Goal: Find specific page/section: Find specific page/section

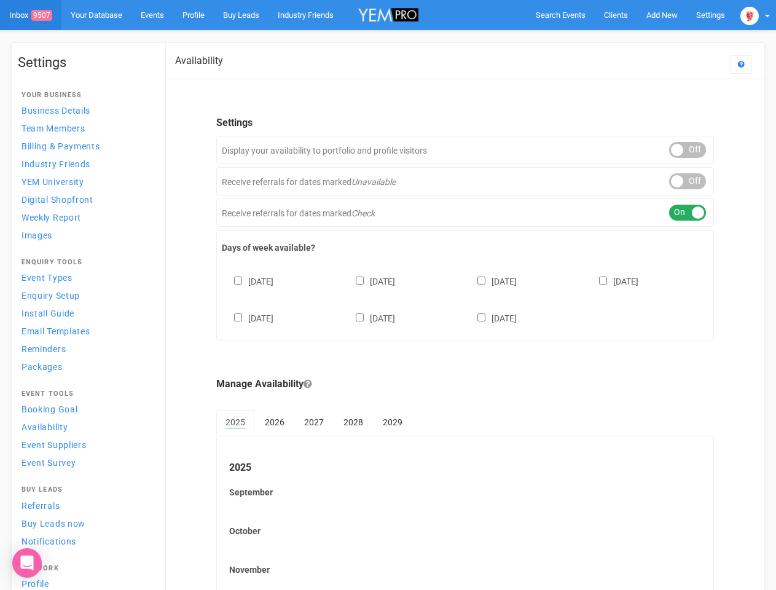
click at [388, 295] on div "[DATE] [DATE] [DATE] [DATE] [DATE] [DATE] [DATE]" at bounding box center [465, 294] width 486 height 74
click at [560, 15] on span "Search Events" at bounding box center [561, 14] width 50 height 9
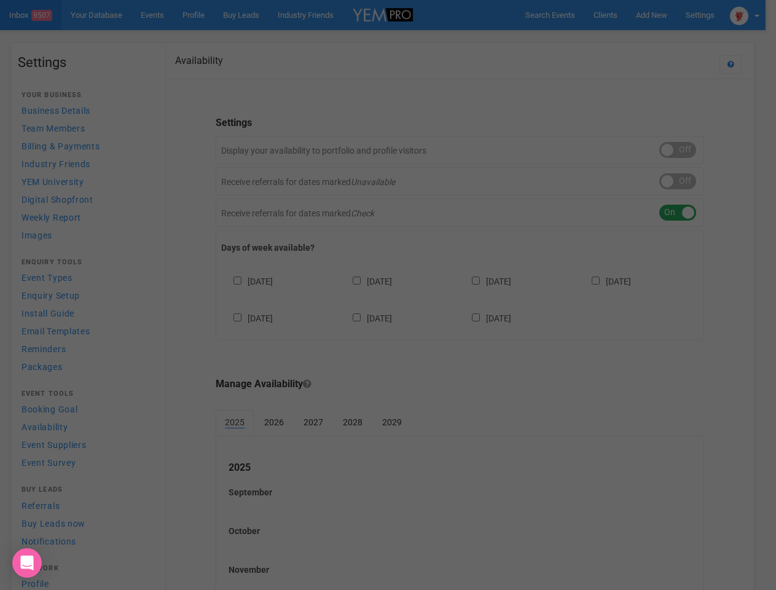
click at [633, 39] on div at bounding box center [388, 295] width 776 height 590
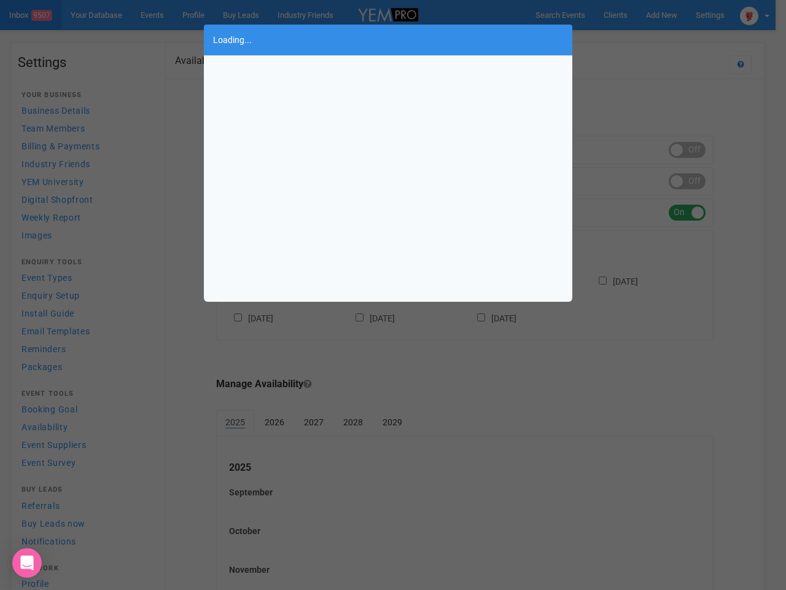
click at [755, 15] on div "Loading..." at bounding box center [393, 295] width 786 height 590
click at [687, 150] on div "Loading..." at bounding box center [393, 295] width 786 height 590
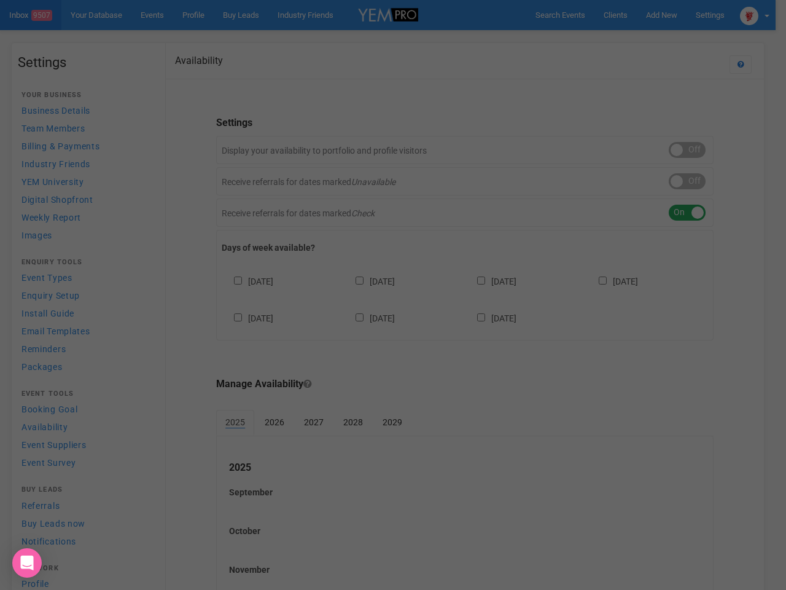
click at [687, 181] on div "Loading..." at bounding box center [393, 295] width 786 height 590
click at [687, 213] on div "Loading..." at bounding box center [393, 295] width 786 height 590
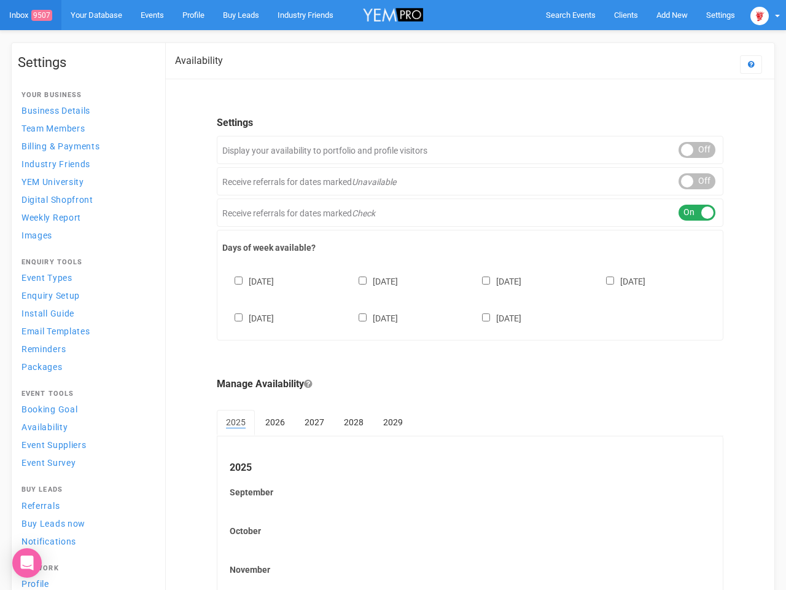
click at [465, 298] on div "[DATE] [DATE] [DATE] [DATE] [DATE] [DATE] [DATE]" at bounding box center [470, 294] width 496 height 74
